Goal: Transaction & Acquisition: Obtain resource

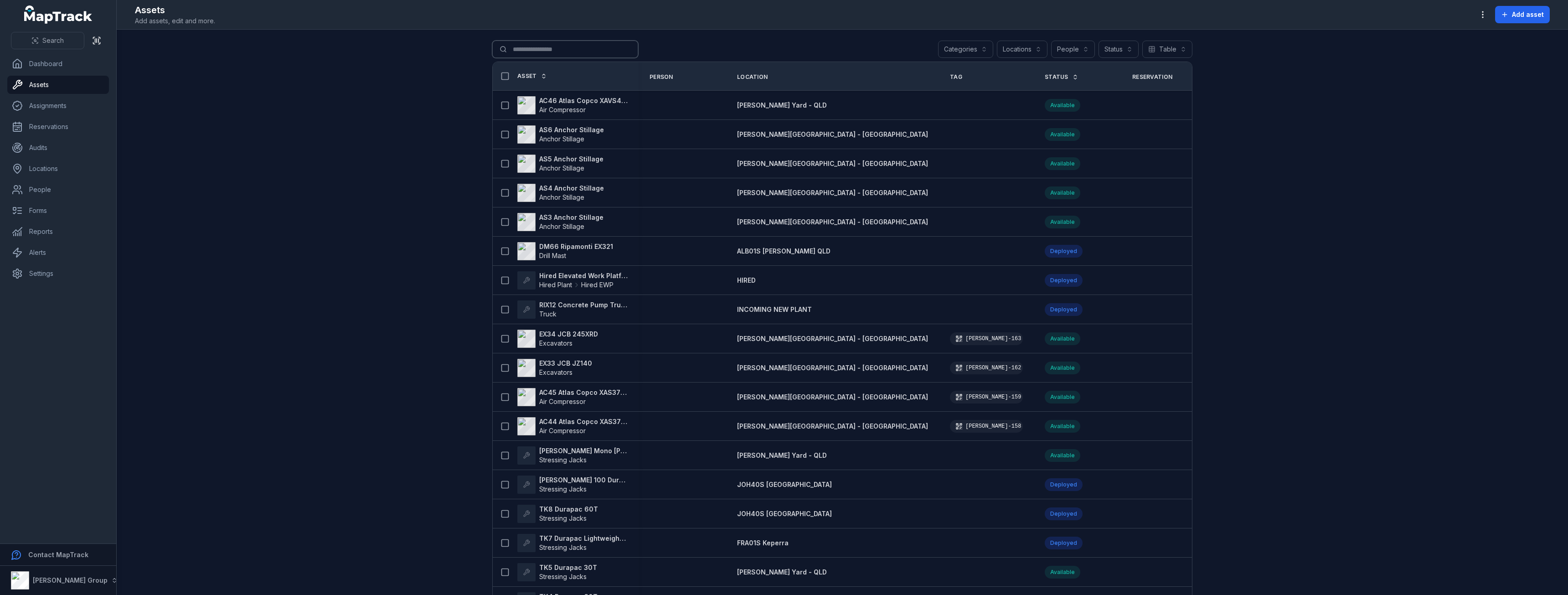
click at [544, 44] on input "Search for assets" at bounding box center [565, 49] width 146 height 17
type input "****"
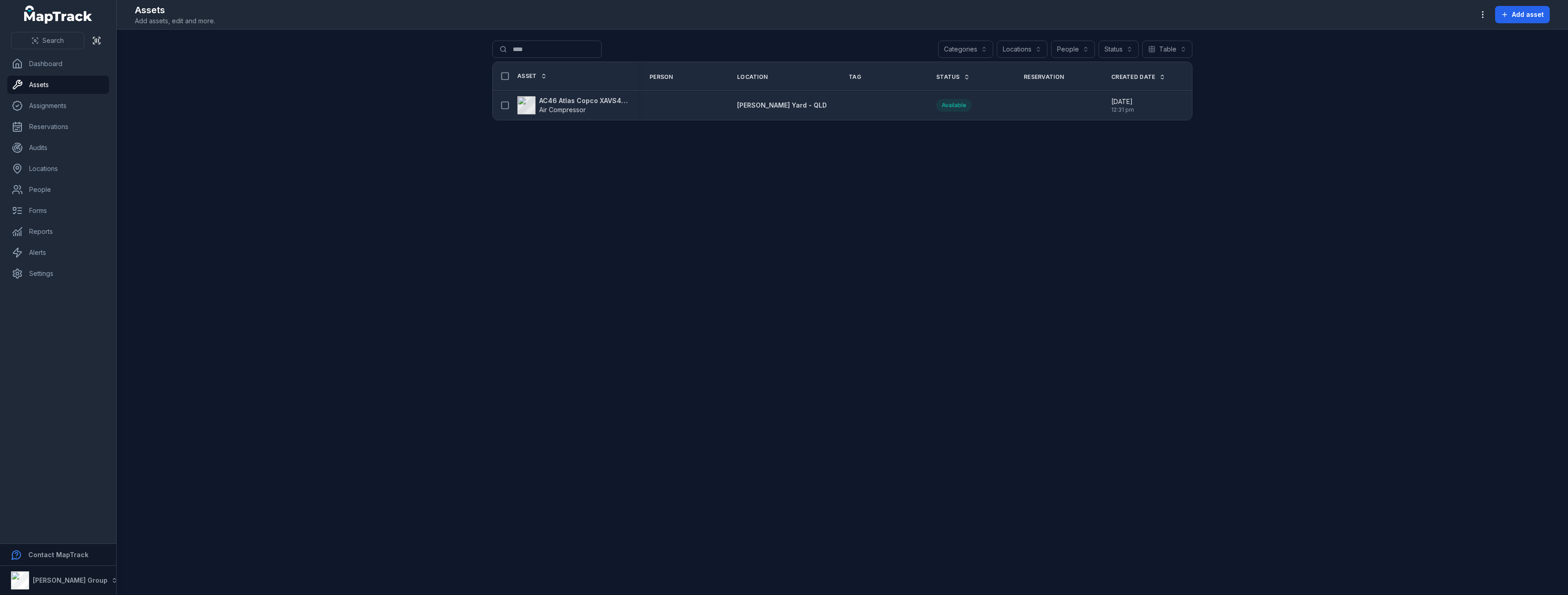
click at [603, 103] on strong "AC46 Atlas Copco XAVS450" at bounding box center [583, 100] width 88 height 9
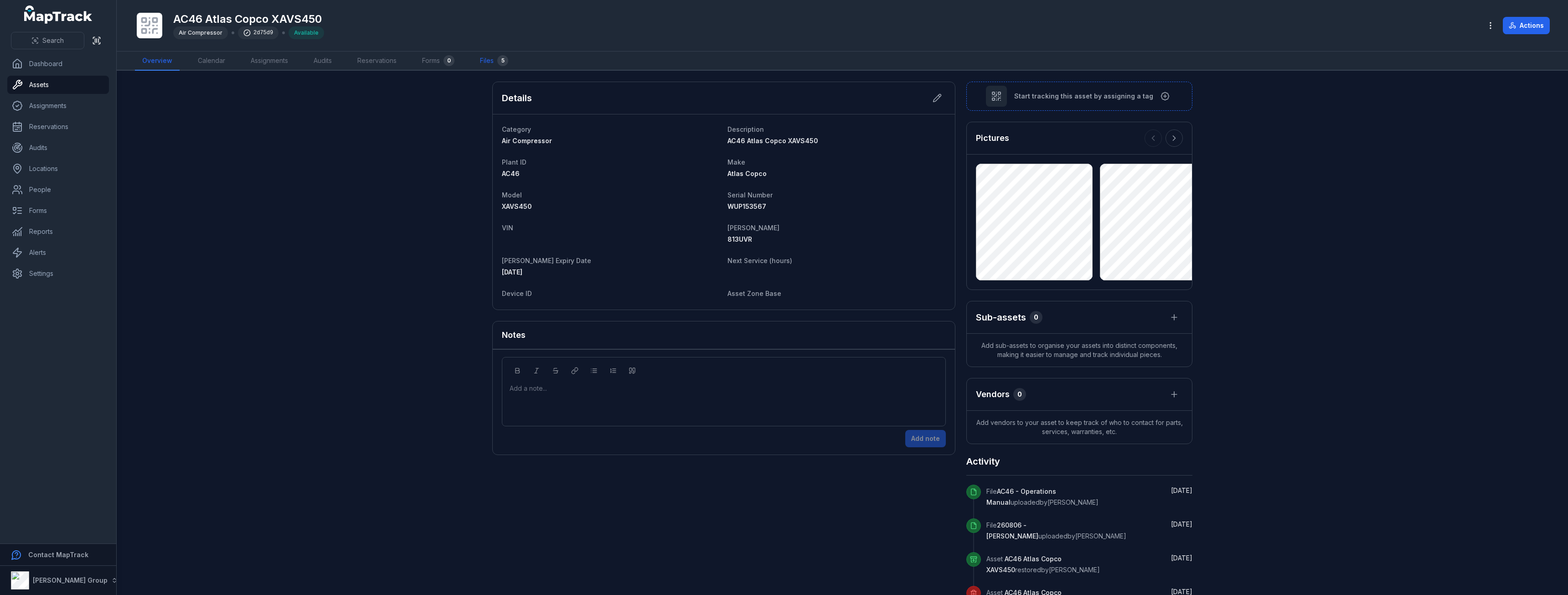
click at [485, 59] on link "Files 5" at bounding box center [494, 61] width 43 height 19
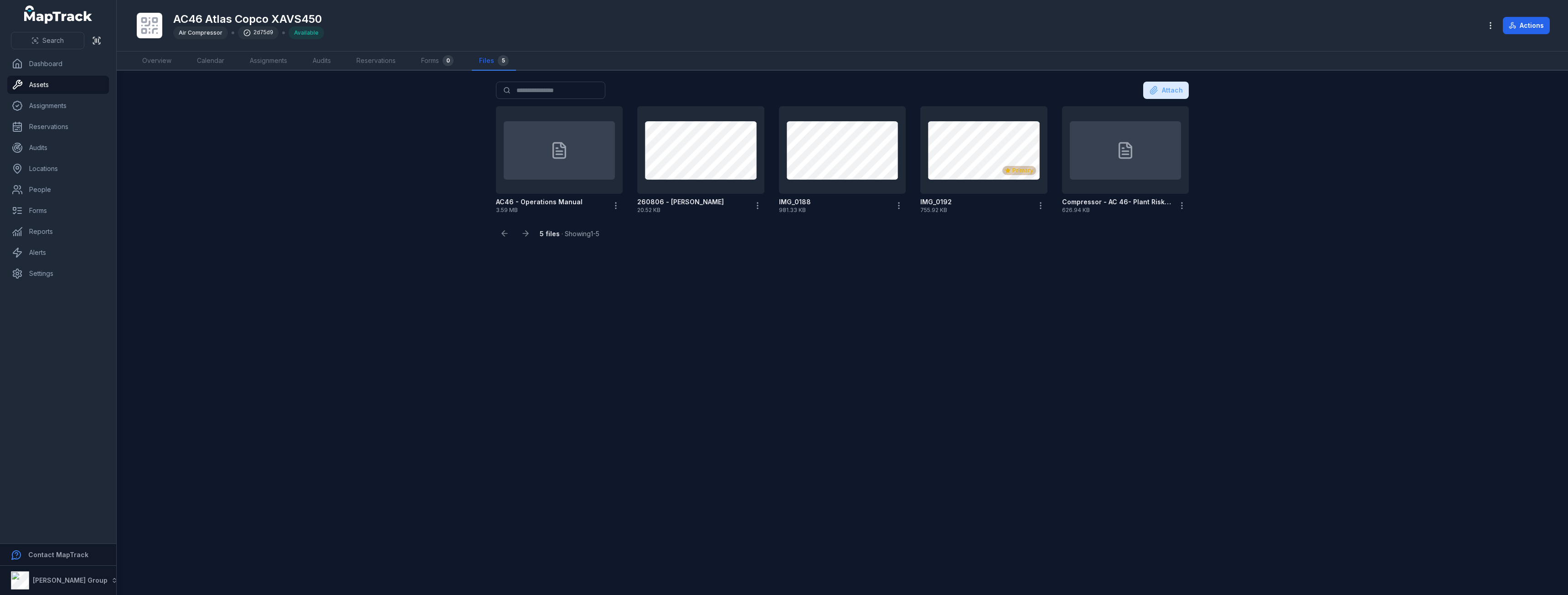
click at [963, 507] on main "Search for files Attach AC46 - Operations Manual 3.59 MB 260806 - Rego 20.52 KB…" at bounding box center [842, 333] width 1451 height 524
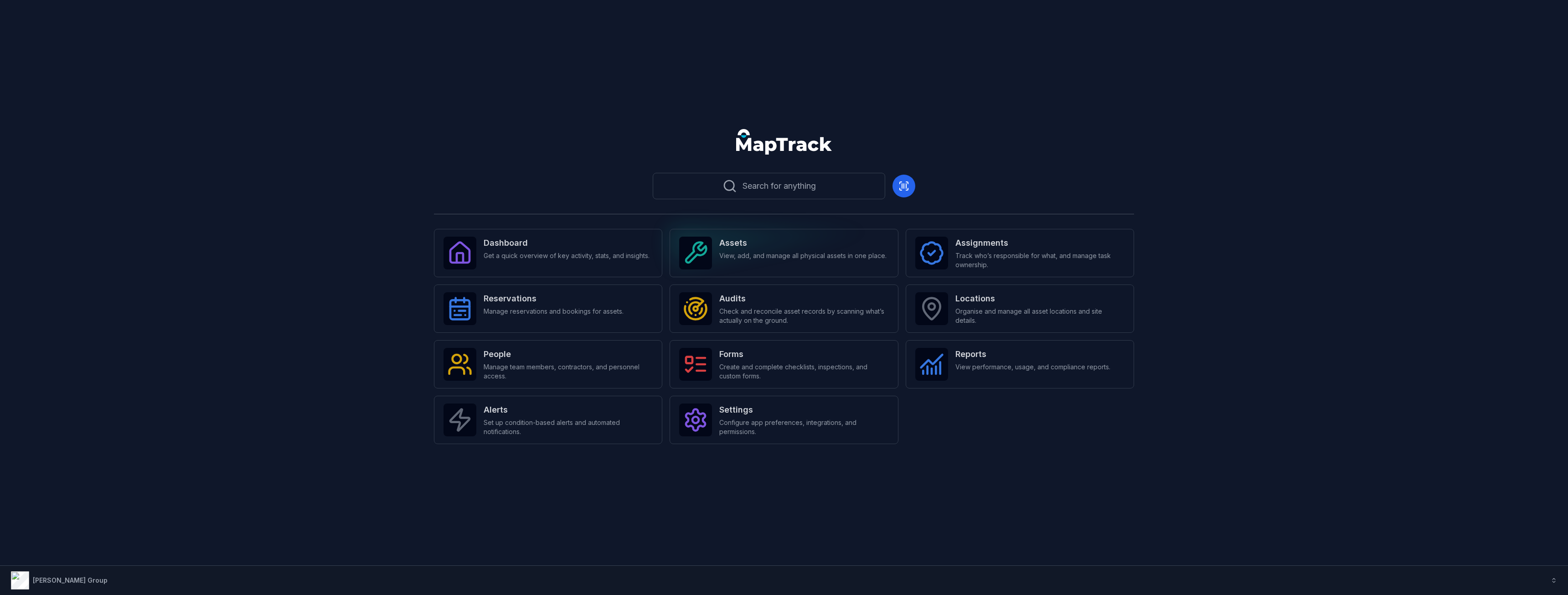
click at [747, 250] on div "Assets View, add, and manage all physical assets in one place." at bounding box center [803, 248] width 167 height 24
